Goal: Information Seeking & Learning: Learn about a topic

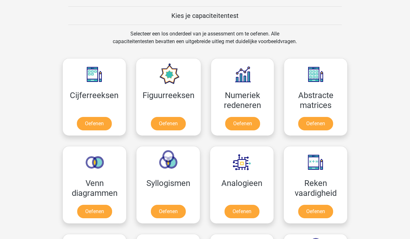
scroll to position [243, 0]
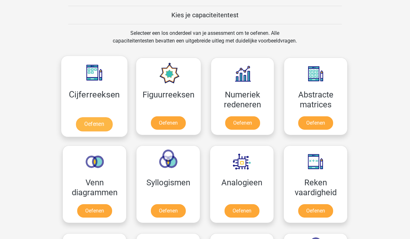
click at [97, 124] on link "Oefenen" at bounding box center [94, 124] width 36 height 14
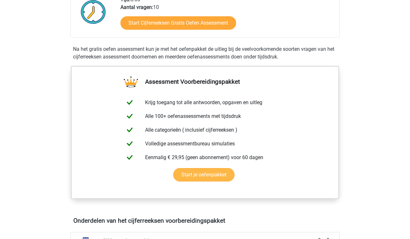
scroll to position [180, 0]
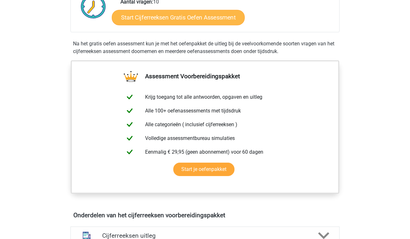
click at [145, 25] on link "Start Cijferreeksen Gratis Oefen Assessment" at bounding box center [178, 17] width 133 height 15
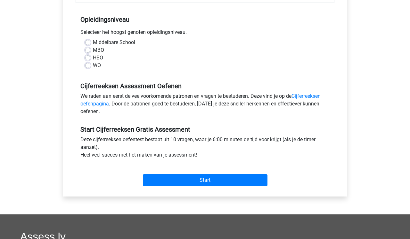
scroll to position [122, 0]
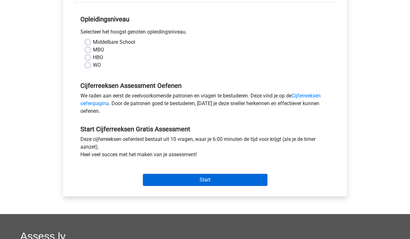
click at [205, 181] on input "Start" at bounding box center [205, 180] width 124 height 12
click at [201, 178] on input "Start" at bounding box center [205, 180] width 124 height 12
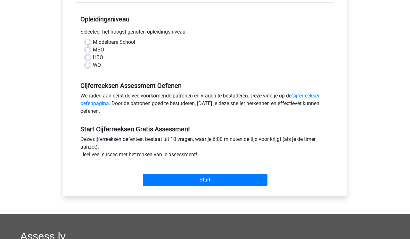
click at [140, 56] on div "HBO" at bounding box center [204, 58] width 239 height 8
click at [93, 43] on label "Middelbare School" at bounding box center [114, 42] width 42 height 8
click at [88, 43] on input "Middelbare School" at bounding box center [87, 41] width 5 height 6
radio input "true"
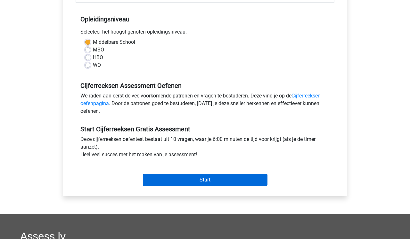
click at [208, 179] on input "Start" at bounding box center [205, 180] width 124 height 12
